Goal: Find specific page/section: Find specific page/section

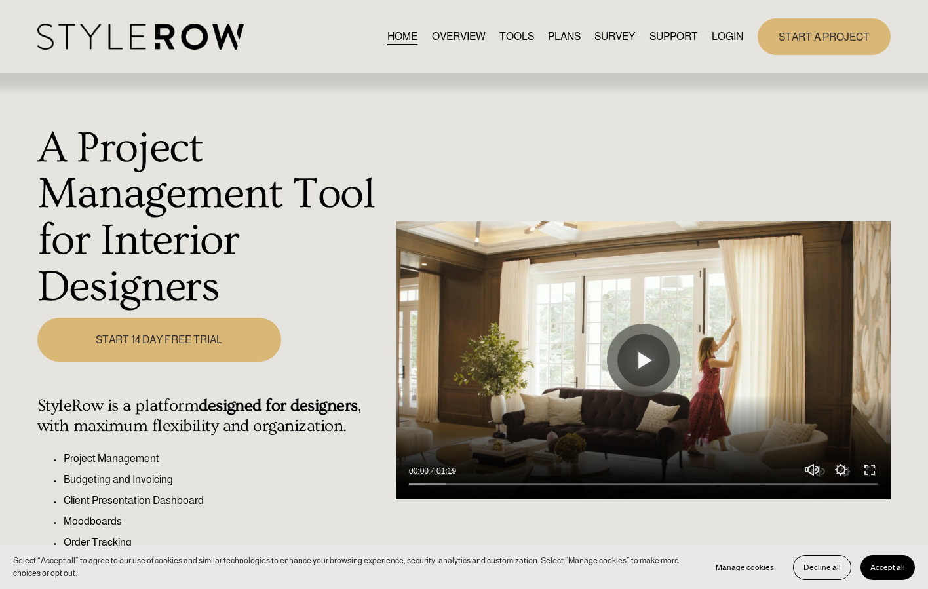
click at [731, 34] on link "LOGIN" at bounding box center [727, 37] width 31 height 18
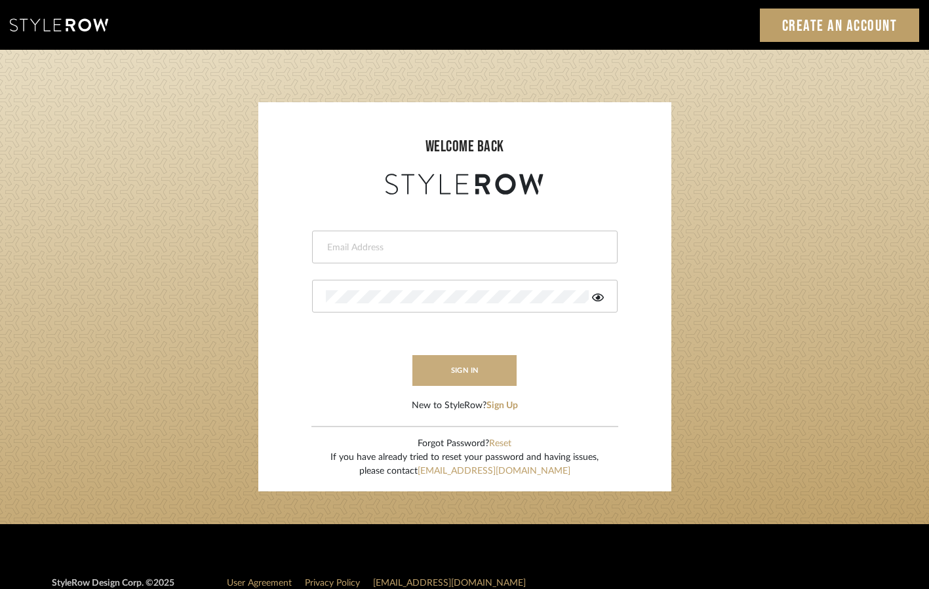
type input "hannah@roomerslimited.com"
click at [464, 383] on button "sign in" at bounding box center [464, 370] width 105 height 31
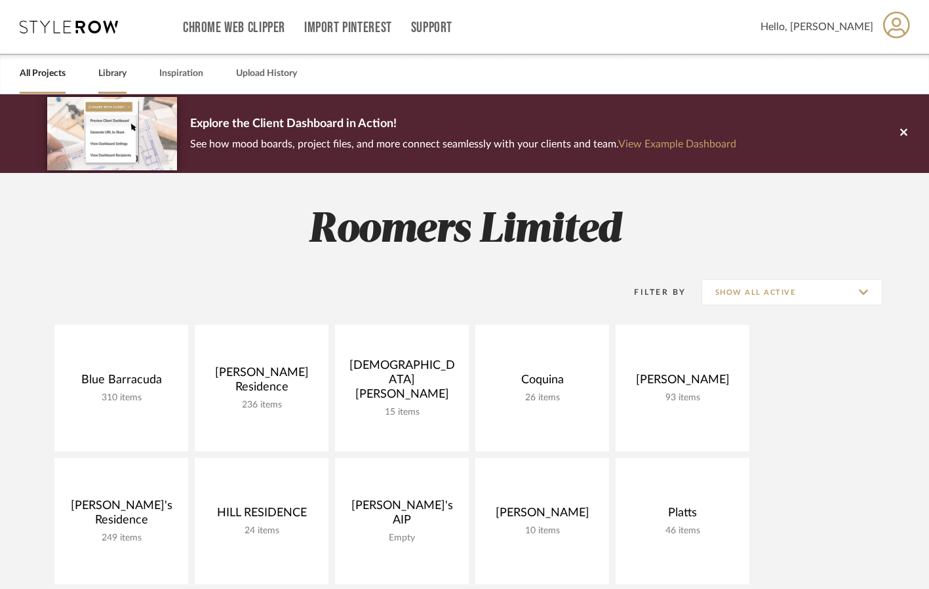
click at [108, 72] on link "Library" at bounding box center [112, 74] width 28 height 18
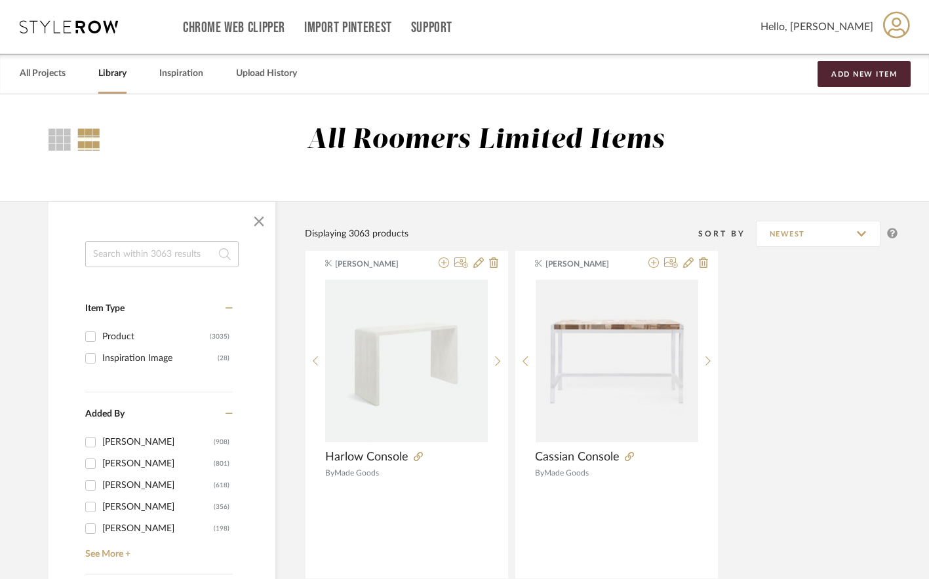
click at [113, 250] on input at bounding box center [161, 254] width 153 height 26
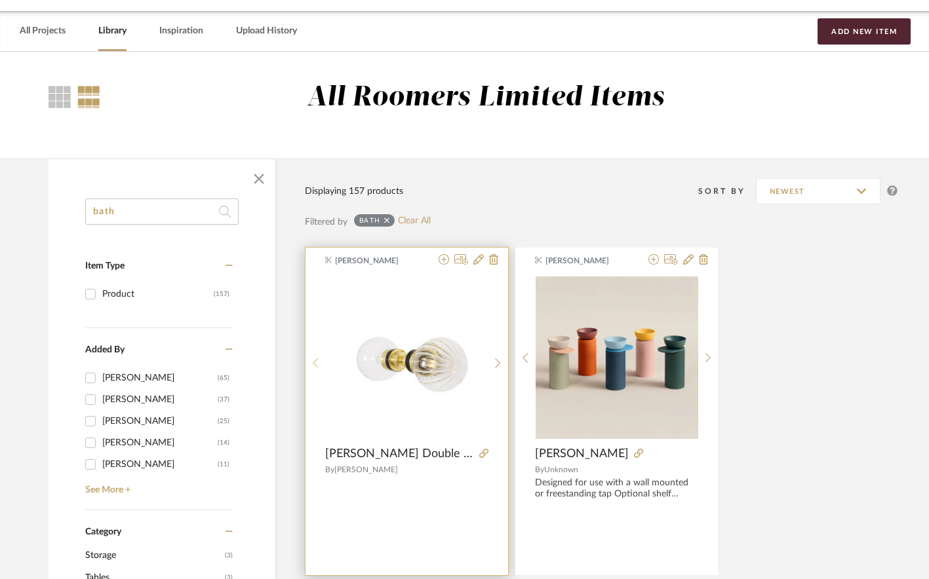
scroll to position [66, 0]
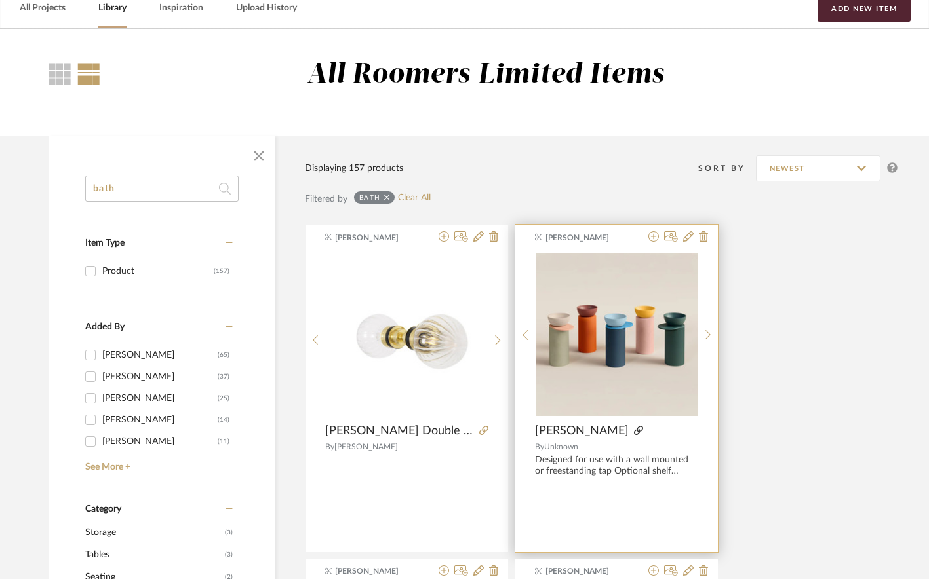
type input "bath"
click at [634, 431] on icon at bounding box center [638, 430] width 9 height 9
